Goal: Task Accomplishment & Management: Use online tool/utility

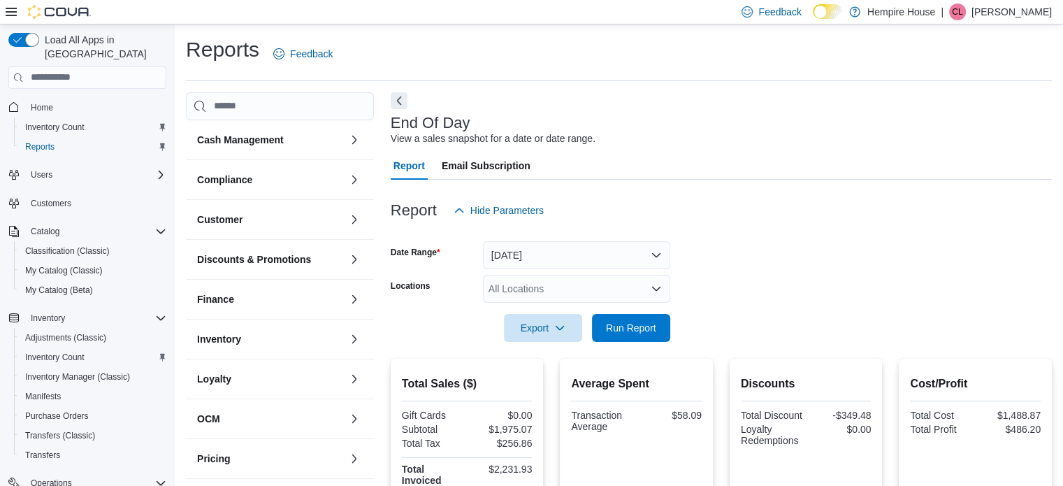
scroll to position [159, 0]
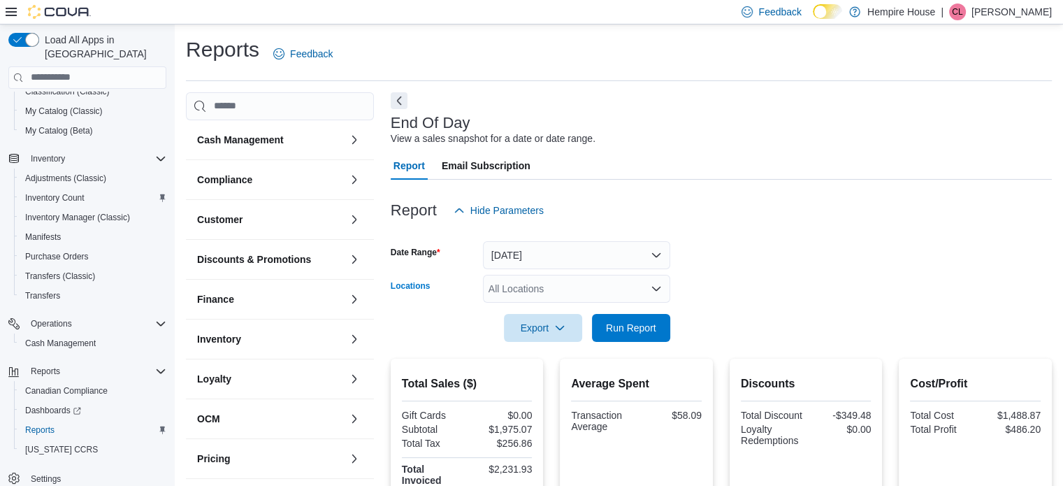
click at [608, 290] on div "All Locations" at bounding box center [576, 289] width 187 height 28
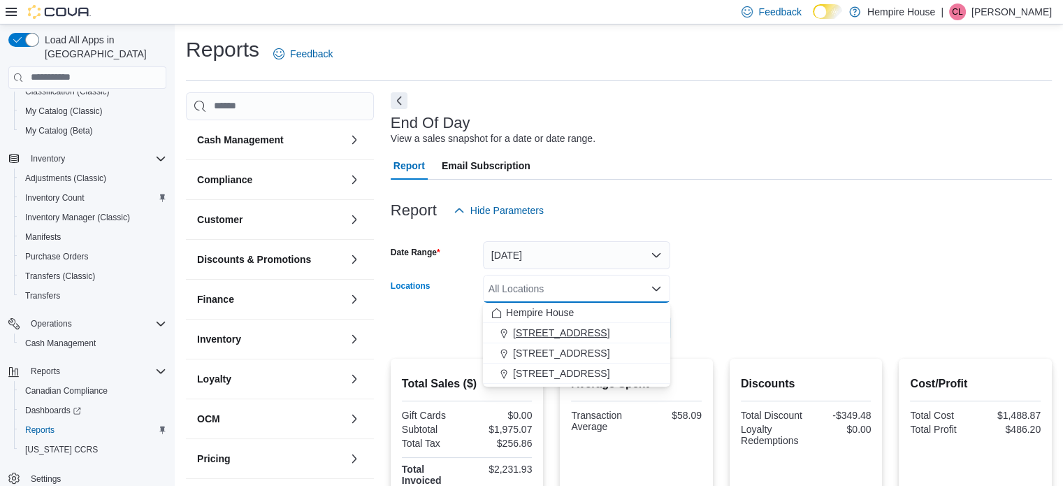
click at [583, 326] on span "[STREET_ADDRESS]" at bounding box center [561, 333] width 96 height 14
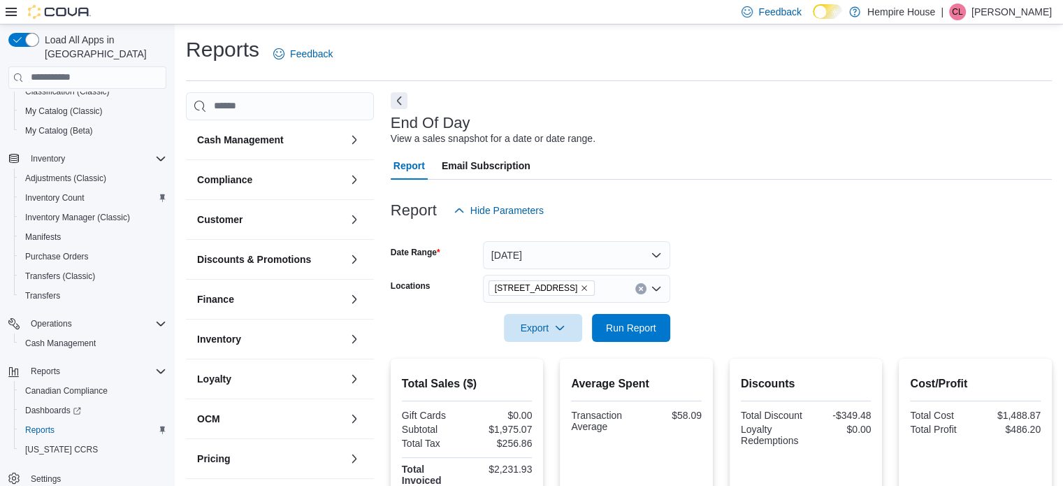
click at [841, 284] on form "Date Range [DATE] Locations [STREET_ADDRESS] Export Run Report" at bounding box center [721, 282] width 661 height 117
click at [598, 330] on button "Run Report" at bounding box center [631, 327] width 78 height 28
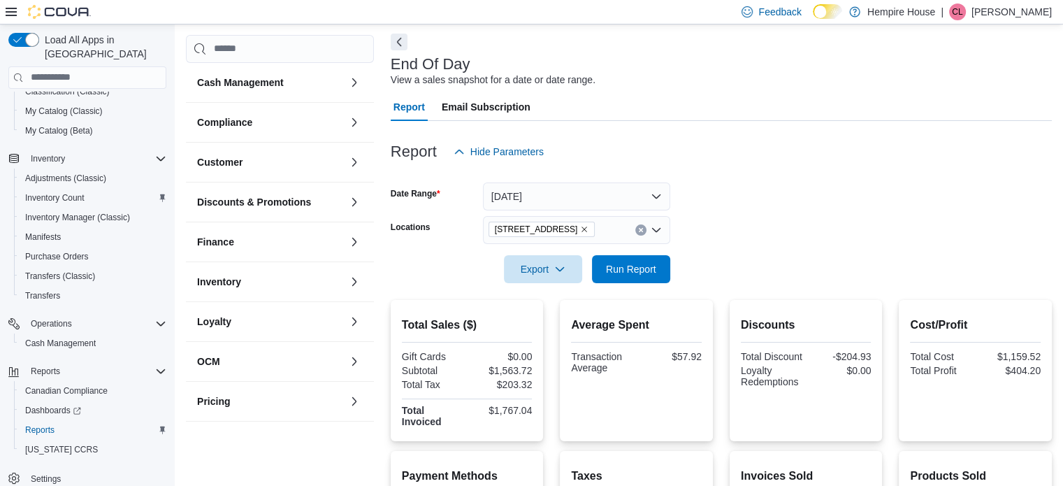
scroll to position [140, 0]
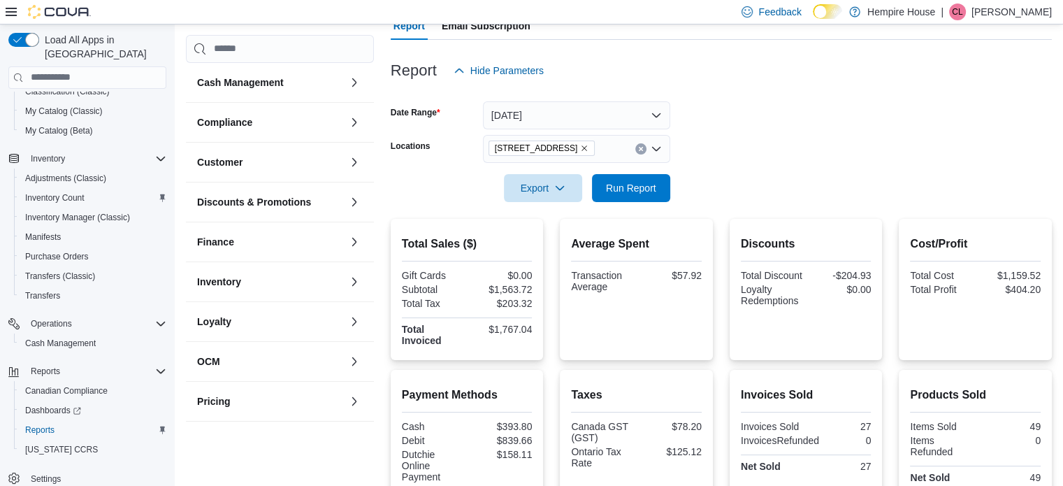
click at [640, 149] on icon "Clear input" at bounding box center [640, 148] width 3 height 3
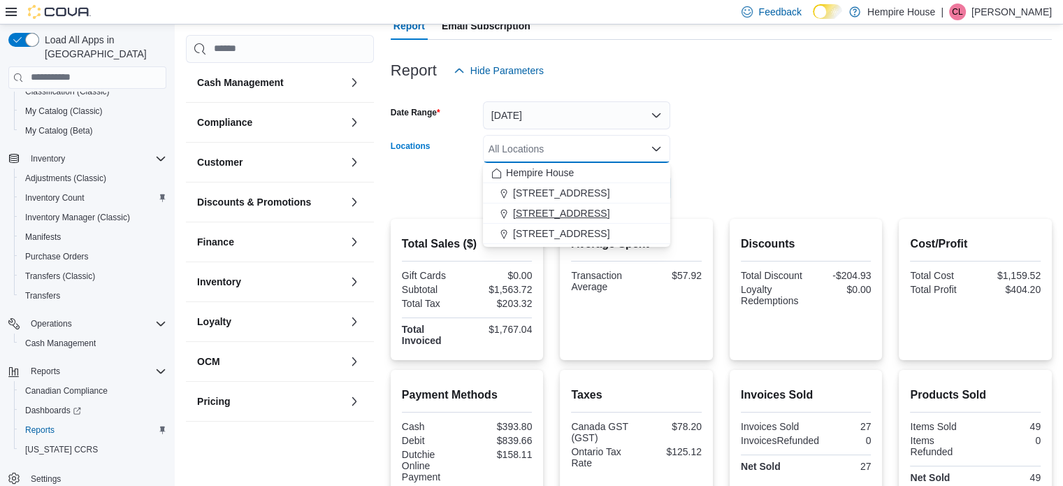
drag, startPoint x: 576, startPoint y: 229, endPoint x: 618, endPoint y: 215, distance: 44.4
click at [576, 229] on div "[STREET_ADDRESS]" at bounding box center [576, 233] width 170 height 14
drag, startPoint x: 961, startPoint y: 147, endPoint x: 883, endPoint y: 143, distance: 78.3
click at [958, 147] on form "Date Range [DATE] Locations [STREET_ADDRESS] Combo box. Selected. [STREET_ADDRE…" at bounding box center [721, 143] width 661 height 117
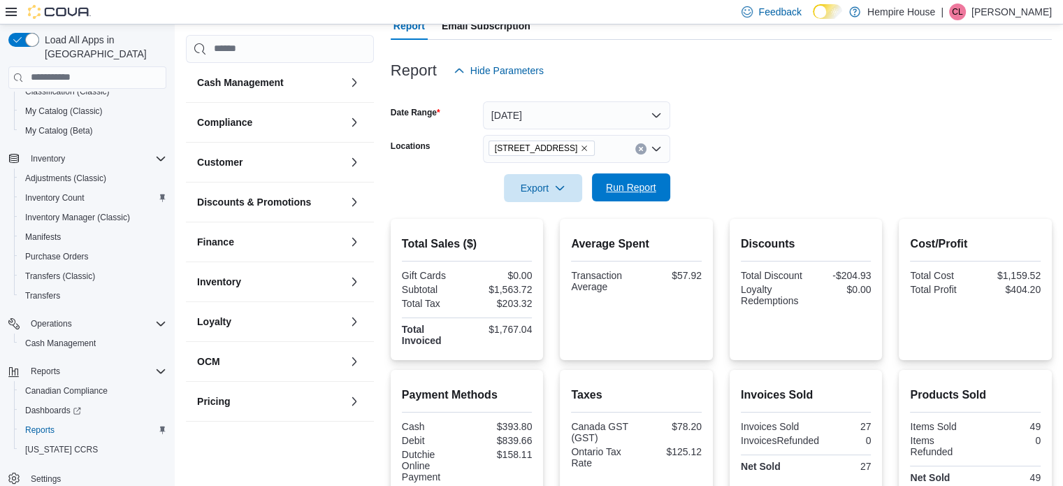
click at [639, 192] on span "Run Report" at bounding box center [630, 187] width 61 height 28
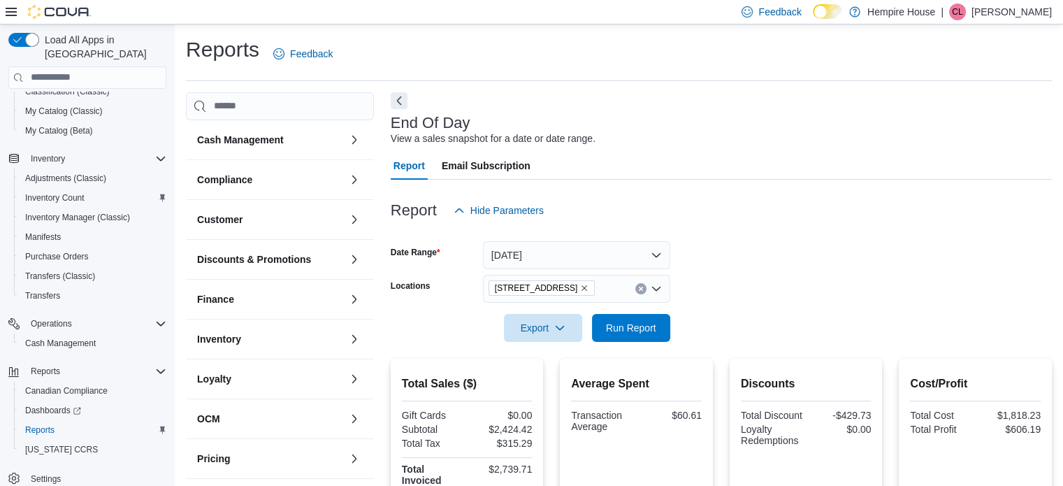
click at [1016, 15] on p "[PERSON_NAME]" at bounding box center [1011, 11] width 80 height 17
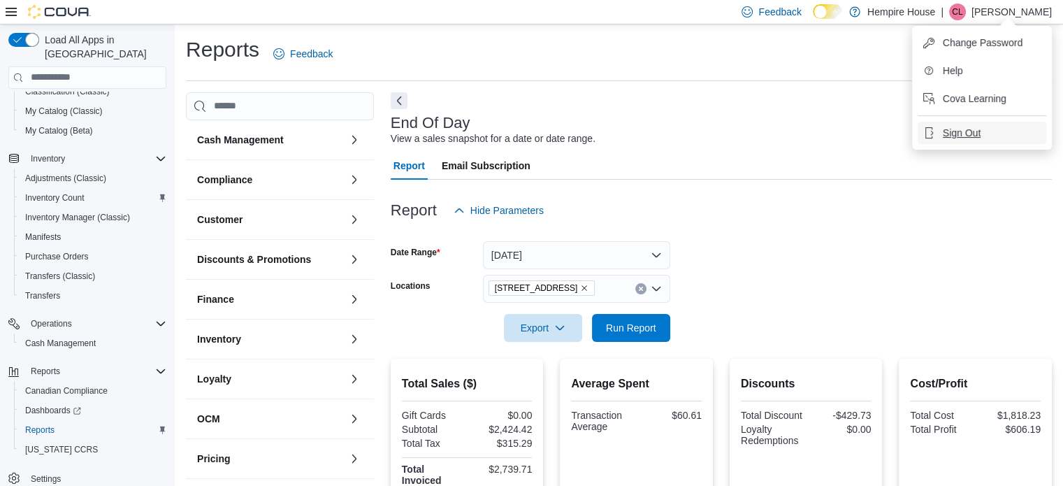
click at [952, 136] on span "Sign Out" at bounding box center [962, 133] width 38 height 14
